Goal: Information Seeking & Learning: Find specific fact

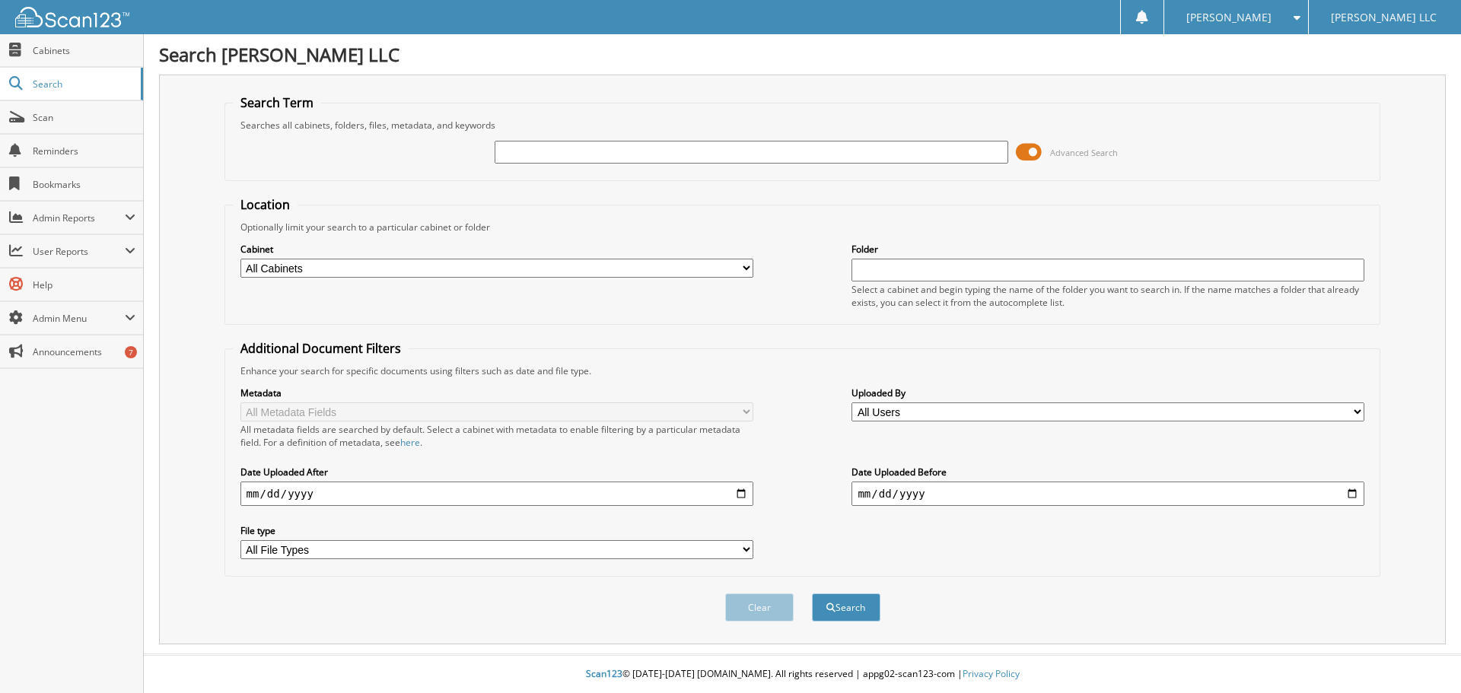
click at [578, 155] on input "text" at bounding box center [751, 152] width 513 height 23
drag, startPoint x: 564, startPoint y: 154, endPoint x: 30, endPoint y: 178, distance: 534.0
click at [18, 178] on body "[PERSON_NAME] Settings Logout [PERSON_NAME] LLC Close Cabinets Search Scan" at bounding box center [730, 346] width 1461 height 693
type input "SLB21244"
click at [845, 611] on button "Search" at bounding box center [846, 608] width 68 height 28
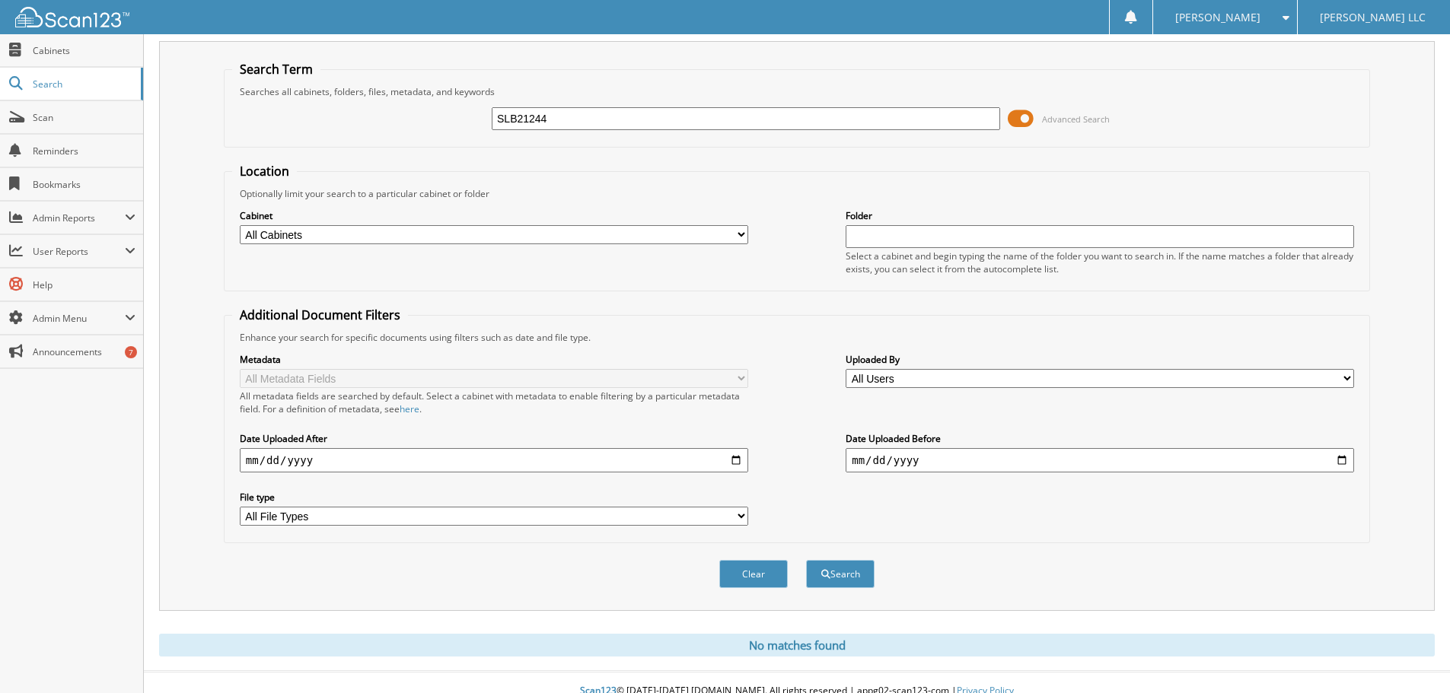
scroll to position [51, 0]
